Goal: Information Seeking & Learning: Find specific fact

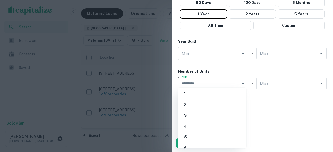
click at [235, 81] on input "Min" at bounding box center [209, 83] width 58 height 9
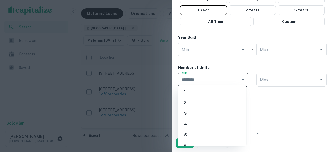
scroll to position [468, 0]
click at [211, 136] on li "5" at bounding box center [212, 134] width 64 height 9
type input "*"
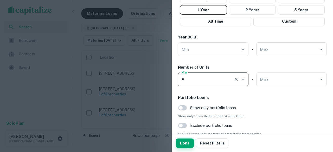
click at [187, 142] on button "Done" at bounding box center [185, 143] width 18 height 9
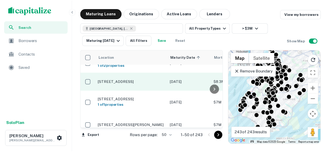
scroll to position [52, 0]
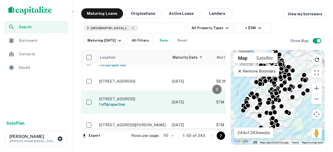
click at [138, 97] on p "[STREET_ADDRESS]" at bounding box center [133, 99] width 68 height 5
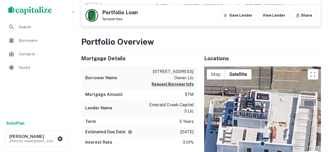
scroll to position [231, 0]
click at [174, 81] on button "Request Borrower Info" at bounding box center [173, 84] width 42 height 6
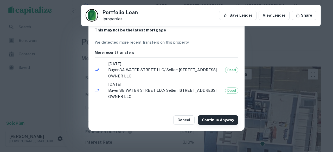
click at [223, 122] on button "Continue Anyway" at bounding box center [218, 120] width 41 height 9
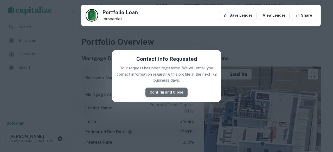
click at [171, 91] on button "Confirm and Close" at bounding box center [166, 92] width 42 height 9
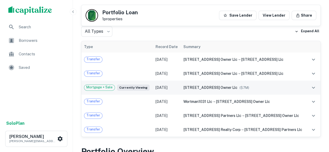
click at [211, 86] on span "[STREET_ADDRESS] owner llc" at bounding box center [210, 88] width 54 height 4
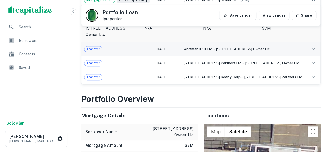
click at [235, 47] on span "[STREET_ADDRESS] owner llc" at bounding box center [243, 49] width 54 height 4
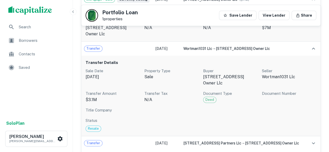
scroll to position [206, 0]
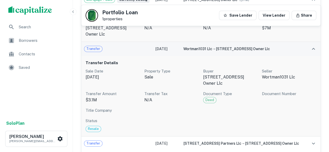
click at [230, 47] on span "[STREET_ADDRESS] owner llc" at bounding box center [243, 49] width 54 height 4
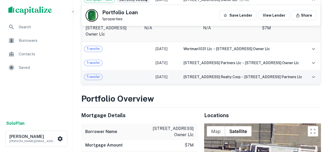
click at [260, 75] on span "288 water street partners llc" at bounding box center [273, 77] width 58 height 4
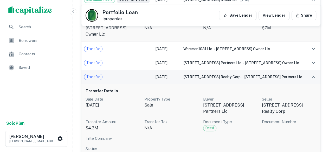
click at [260, 75] on span "288 water street partners llc" at bounding box center [273, 77] width 58 height 4
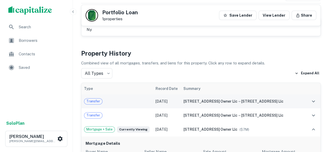
scroll to position [75, 0]
click at [220, 102] on span "[STREET_ADDRESS] owner llc" at bounding box center [210, 102] width 54 height 4
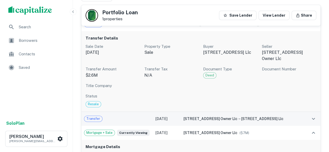
scroll to position [153, 0]
click at [219, 117] on span "[STREET_ADDRESS] owner llc" at bounding box center [210, 119] width 54 height 4
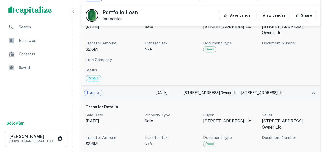
scroll to position [179, 0]
click at [310, 88] on button "expand row" at bounding box center [313, 92] width 9 height 9
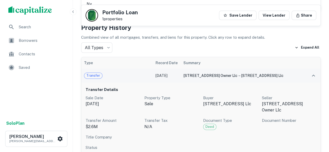
scroll to position [101, 0]
click at [315, 73] on icon "expand row" at bounding box center [313, 76] width 6 height 6
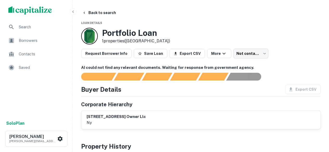
scroll to position [0, 0]
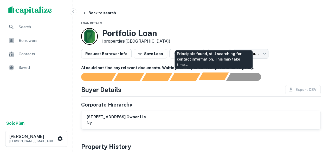
click at [210, 78] on div "Principals found, still searching for contact information. This may take time..." at bounding box center [213, 77] width 30 height 8
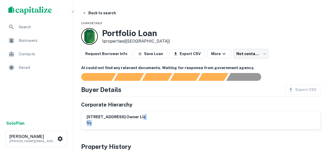
drag, startPoint x: 137, startPoint y: 114, endPoint x: 106, endPoint y: 120, distance: 31.3
click at [106, 121] on div "288 water street owner llc ny" at bounding box center [116, 120] width 59 height 12
click at [129, 117] on h6 "[STREET_ADDRESS] owner llc" at bounding box center [116, 117] width 59 height 6
drag, startPoint x: 139, startPoint y: 116, endPoint x: 84, endPoint y: 117, distance: 54.6
click at [84, 117] on div "288 water street owner llc ny" at bounding box center [200, 120] width 239 height 18
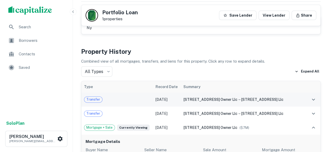
scroll to position [78, 0]
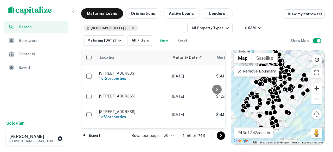
click at [320, 88] on button "Zoom in" at bounding box center [316, 88] width 10 height 10
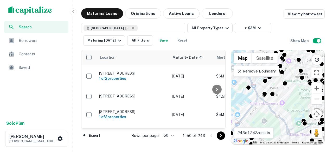
drag, startPoint x: 240, startPoint y: 90, endPoint x: 293, endPoint y: 111, distance: 57.3
click at [297, 132] on div "To activate drag with keyboard, press Alt + Enter. Once in keyboard drag state,…" at bounding box center [277, 97] width 93 height 94
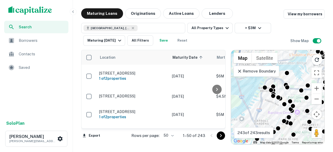
drag, startPoint x: 286, startPoint y: 91, endPoint x: 295, endPoint y: 142, distance: 51.8
click at [295, 142] on div "To activate drag with keyboard, press Alt + Enter. Once in keyboard drag state,…" at bounding box center [277, 97] width 93 height 94
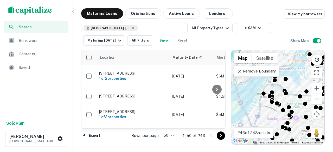
drag, startPoint x: 269, startPoint y: 107, endPoint x: 312, endPoint y: 93, distance: 45.7
click at [267, 115] on div "To activate drag with keyboard, press Alt + Enter. Once in keyboard drag state,…" at bounding box center [277, 97] width 93 height 94
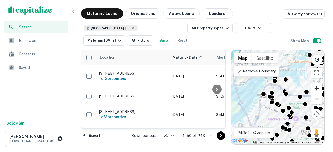
click at [318, 86] on button "Zoom in" at bounding box center [316, 88] width 10 height 10
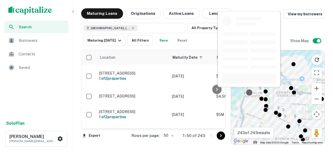
click at [250, 91] on div at bounding box center [249, 93] width 8 height 8
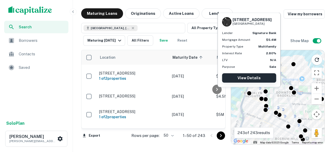
click at [249, 79] on link "View Details" at bounding box center [249, 77] width 54 height 9
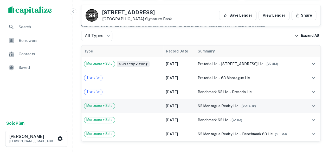
scroll to position [130, 0]
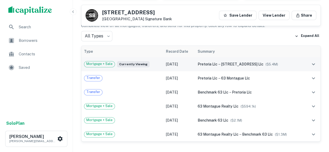
click at [99, 66] on span "Mortgage + Sale" at bounding box center [99, 63] width 30 height 5
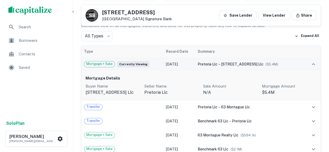
click at [183, 63] on td "Oct 03, 2021" at bounding box center [179, 64] width 32 height 14
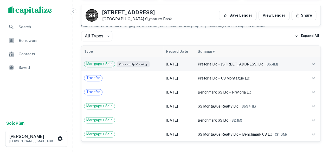
click at [183, 63] on td "Oct 03, 2021" at bounding box center [179, 64] width 32 height 14
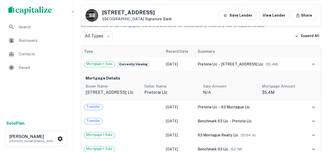
drag, startPoint x: 132, startPoint y: 92, endPoint x: 83, endPoint y: 95, distance: 48.5
click at [135, 84] on p "Buyer Name" at bounding box center [113, 86] width 55 height 6
click at [131, 92] on p "63 montague street llc" at bounding box center [113, 93] width 55 height 6
drag, startPoint x: 132, startPoint y: 92, endPoint x: 88, endPoint y: 91, distance: 43.2
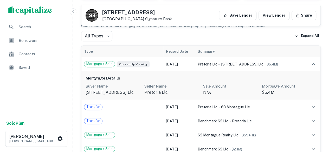
click at [87, 92] on p "63 montague street llc" at bounding box center [113, 93] width 55 height 6
click at [87, 91] on div "Mortgage Details Buyer Name 63 montague street llc Seller Name pretoria llc Sal…" at bounding box center [200, 85] width 239 height 29
click at [139, 93] on p "[STREET_ADDRESS] llc" at bounding box center [113, 93] width 55 height 6
drag, startPoint x: 131, startPoint y: 92, endPoint x: 88, endPoint y: 92, distance: 42.9
click at [86, 93] on p "[STREET_ADDRESS] llc" at bounding box center [113, 93] width 55 height 6
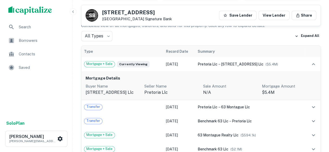
click at [184, 86] on p "Seller Name" at bounding box center [171, 86] width 55 height 6
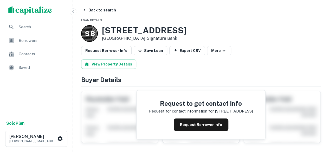
scroll to position [0, 0]
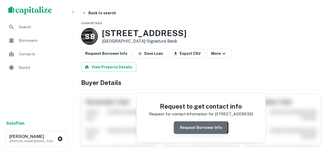
click at [201, 126] on button "Request Borrower Info" at bounding box center [201, 128] width 55 height 12
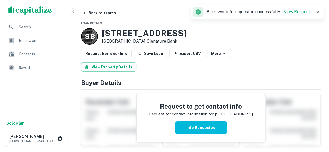
click at [301, 12] on link "View Request" at bounding box center [297, 11] width 27 height 5
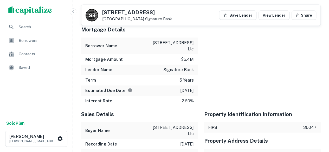
scroll to position [520, 0]
drag, startPoint x: 194, startPoint y: 35, endPoint x: 149, endPoint y: 37, distance: 45.0
click at [149, 38] on div "Borrower Name 63 montague street llc" at bounding box center [139, 46] width 117 height 17
copy p "63 montague street llc"
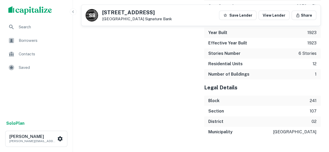
scroll to position [840, 0]
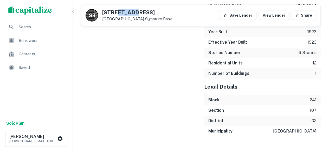
drag, startPoint x: 134, startPoint y: 12, endPoint x: 112, endPoint y: 2, distance: 24.1
click at [119, 10] on h5 "[STREET_ADDRESS]" at bounding box center [137, 12] width 70 height 5
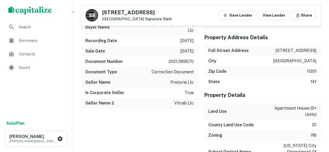
scroll to position [624, 0]
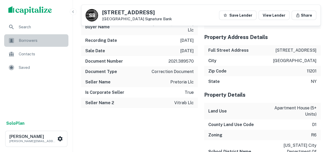
click at [27, 39] on span "Borrowers" at bounding box center [42, 40] width 47 height 6
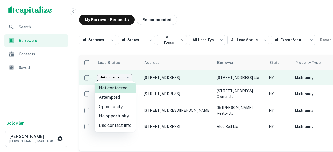
click at [110, 75] on body "**********" at bounding box center [166, 76] width 333 height 152
click at [110, 75] on div at bounding box center [166, 76] width 333 height 152
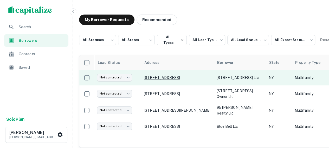
click at [172, 76] on p "[STREET_ADDRESS]" at bounding box center [178, 77] width 68 height 5
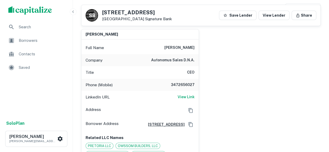
scroll to position [78, 0]
drag, startPoint x: 195, startPoint y: 45, endPoint x: 168, endPoint y: 46, distance: 27.1
click at [168, 46] on div "Full Name [PERSON_NAME]" at bounding box center [139, 47] width 117 height 12
click at [224, 82] on div "[PERSON_NAME] Full Name [PERSON_NAME] Company autonomus sales d.n.a. Title CEO …" at bounding box center [199, 93] width 244 height 136
click at [189, 97] on h6 "View Link" at bounding box center [186, 97] width 17 height 6
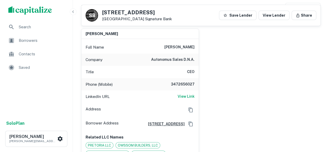
scroll to position [78, 0]
drag, startPoint x: 195, startPoint y: 47, endPoint x: 165, endPoint y: 47, distance: 30.2
click at [164, 48] on div "Full Name [PERSON_NAME]" at bounding box center [139, 47] width 117 height 12
